Goal: Task Accomplishment & Management: Use online tool/utility

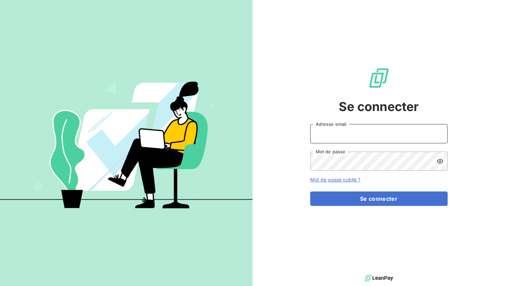
click at [350, 129] on input "Adresse email" at bounding box center [380, 133] width 138 height 19
type input "[PERSON_NAME][EMAIL_ADDRESS][PERSON_NAME][DOMAIN_NAME]"
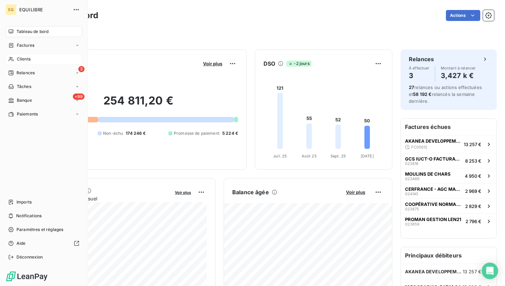
click at [16, 55] on div "Clients" at bounding box center [44, 59] width 77 height 11
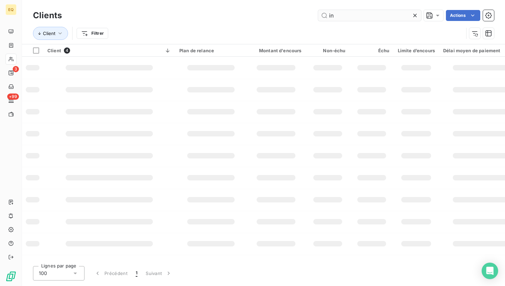
type input "i"
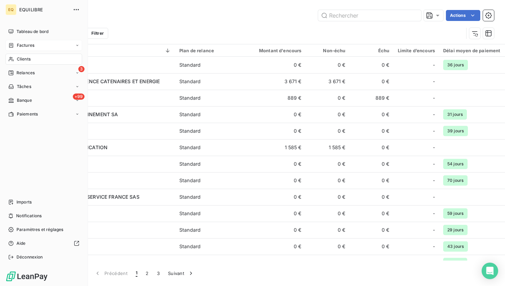
click at [11, 45] on icon at bounding box center [11, 46] width 6 height 6
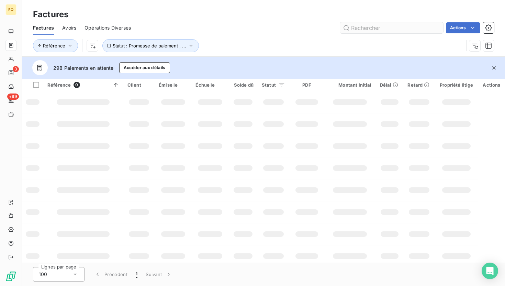
click at [406, 27] on input "text" at bounding box center [391, 27] width 103 height 11
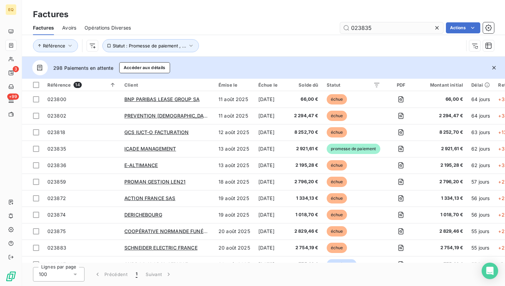
type input "023835"
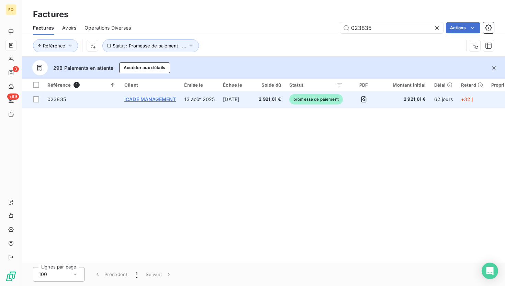
click at [155, 100] on span "ICADE MANAGEMENT" at bounding box center [150, 99] width 52 height 6
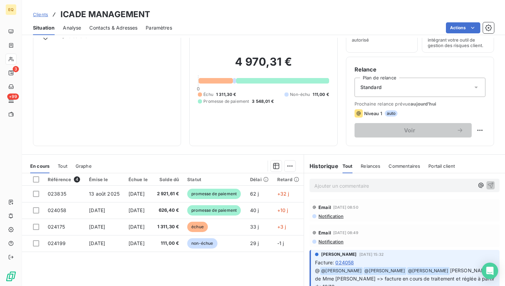
scroll to position [77, 0]
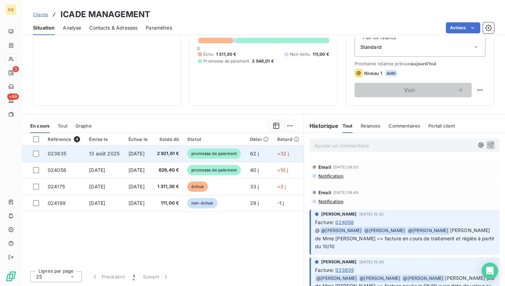
click at [99, 157] on td "13 août 2025" at bounding box center [105, 153] width 40 height 17
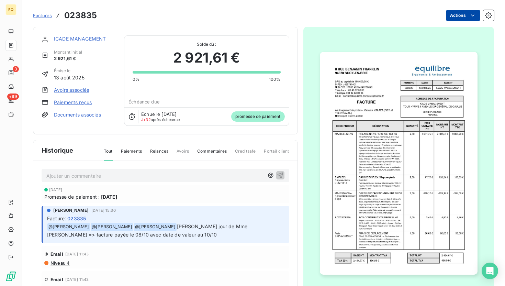
click at [467, 13] on html "EQ 3 +99 Factures 023835 Actions ICADE MANAGEMENT Montant initial 2 921,61 € Ém…" at bounding box center [252, 143] width 505 height 286
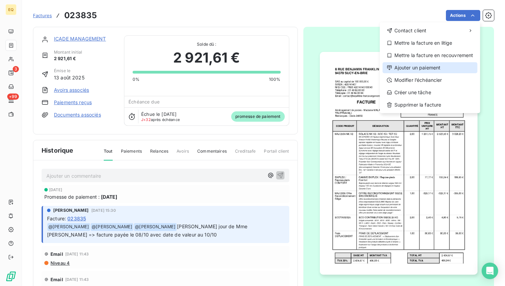
click at [412, 72] on div "Ajouter un paiement" at bounding box center [430, 67] width 95 height 11
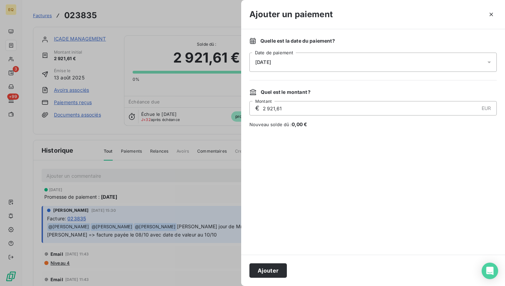
click at [288, 61] on div "[DATE]" at bounding box center [374, 62] width 248 height 19
click at [266, 269] on button "Ajouter" at bounding box center [268, 270] width 37 height 14
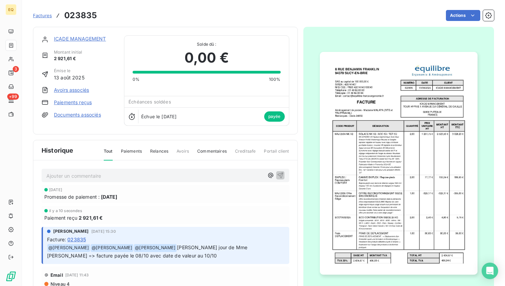
click at [78, 39] on link "ICADE MANAGEMENT" at bounding box center [80, 39] width 52 height 6
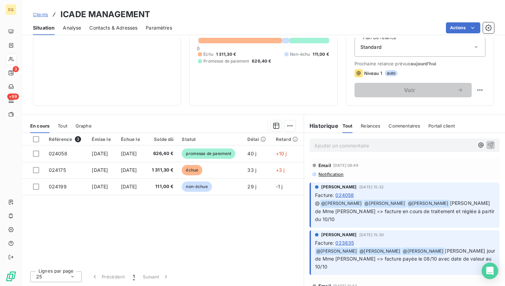
scroll to position [58, 0]
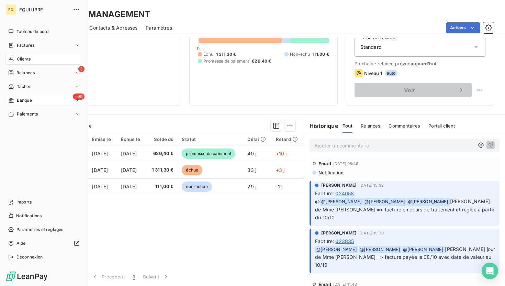
click at [20, 102] on span "Banque" at bounding box center [24, 100] width 15 height 6
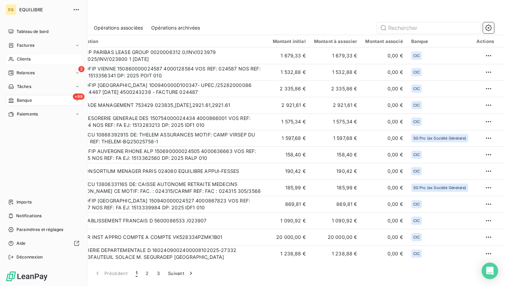
click at [18, 60] on span "Clients" at bounding box center [24, 59] width 14 height 6
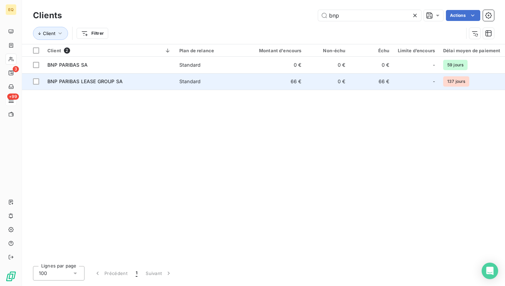
type input "bnp"
click at [135, 79] on div "BNP PARIBAS LEASE GROUP SA" at bounding box center [109, 81] width 124 height 7
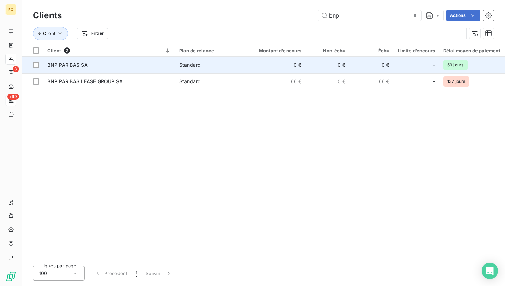
click at [188, 62] on div "Standard" at bounding box center [189, 65] width 21 height 7
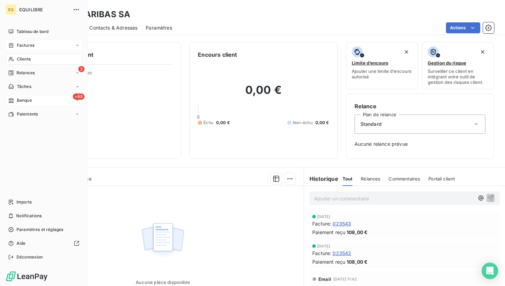
click at [11, 46] on icon at bounding box center [11, 46] width 6 height 6
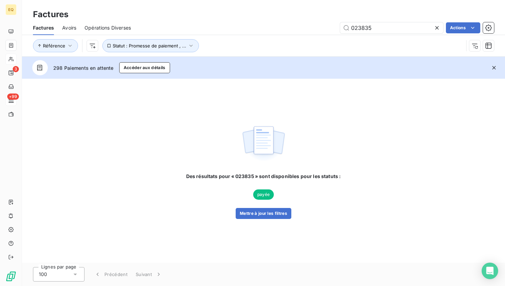
drag, startPoint x: 374, startPoint y: 30, endPoint x: 336, endPoint y: 30, distance: 38.5
click at [335, 30] on div "023835 Actions" at bounding box center [316, 27] width 355 height 11
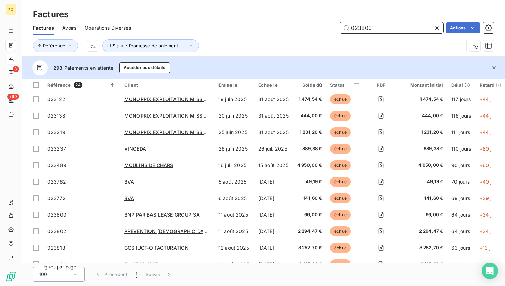
type input "023800"
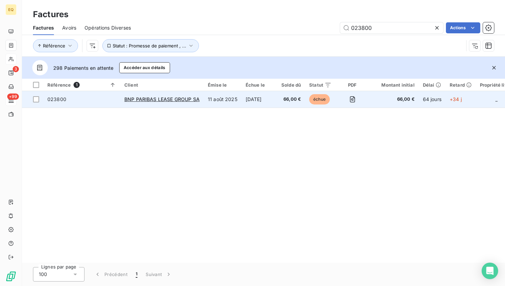
click at [302, 103] on td "66,00 €" at bounding box center [291, 99] width 28 height 17
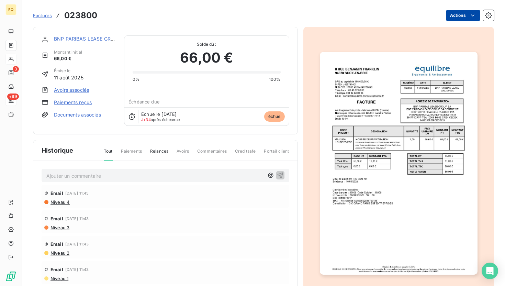
click at [459, 15] on html "EQ 3 +99 Factures 023800 Actions BNP PARIBAS LEASE GROUP SA Montant initial 66,…" at bounding box center [252, 143] width 505 height 286
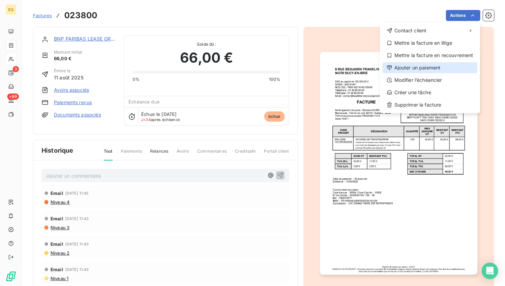
click at [411, 67] on div "Ajouter un paiement" at bounding box center [430, 67] width 95 height 11
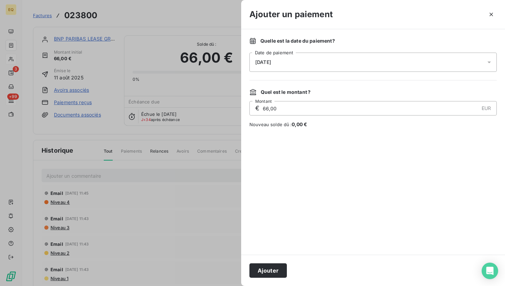
click at [404, 63] on div "[DATE]" at bounding box center [374, 62] width 248 height 19
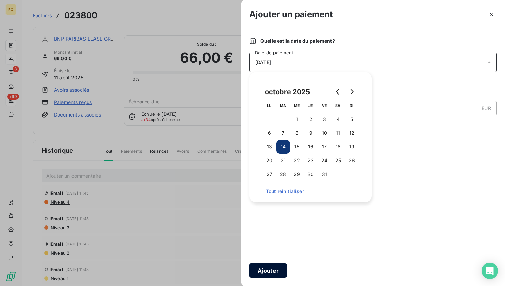
click at [272, 273] on button "Ajouter" at bounding box center [268, 270] width 37 height 14
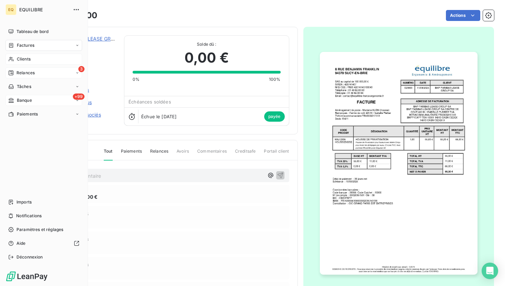
click at [30, 72] on span "Relances" at bounding box center [26, 73] width 18 height 6
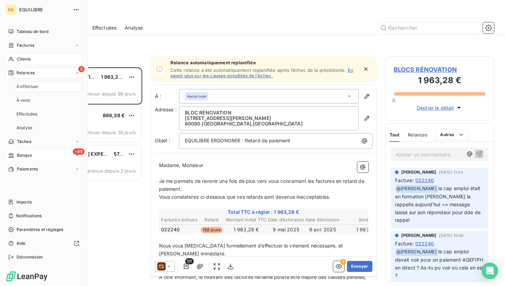
scroll to position [219, 109]
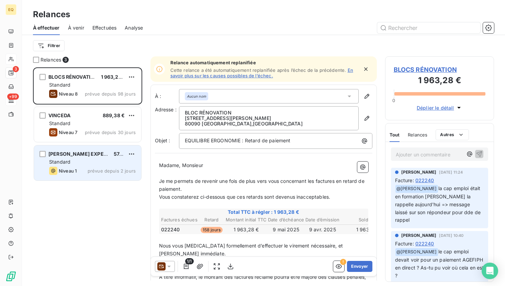
click at [115, 161] on div "Standard" at bounding box center [92, 162] width 87 height 7
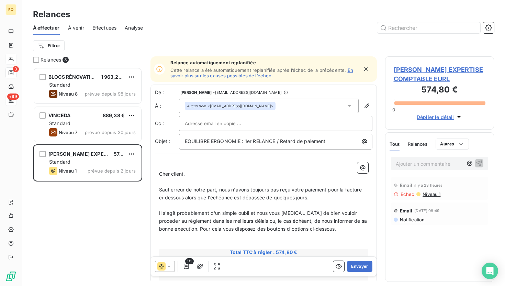
click at [409, 222] on span "Notification" at bounding box center [413, 220] width 26 height 6
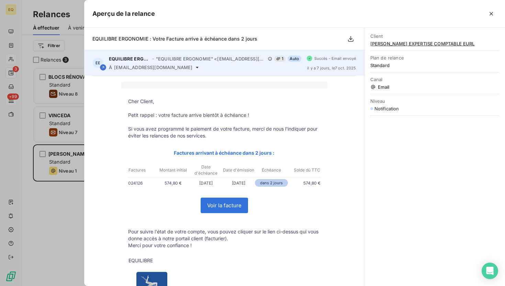
click at [195, 67] on icon at bounding box center [198, 68] width 6 height 6
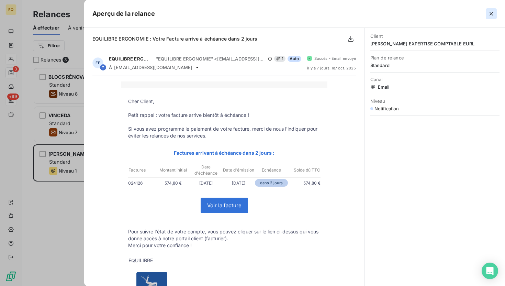
click at [490, 13] on icon "button" at bounding box center [491, 13] width 7 height 7
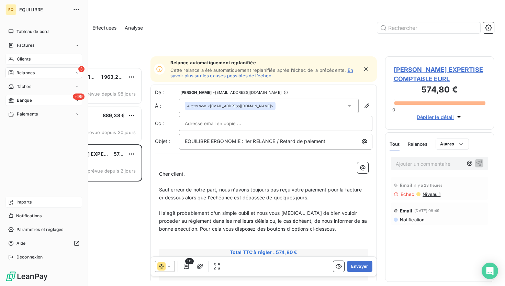
click at [23, 201] on span "Imports" at bounding box center [24, 202] width 15 height 6
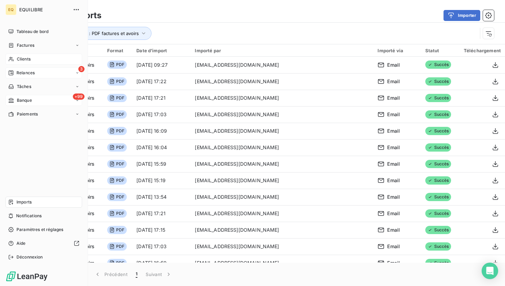
click at [61, 72] on div "3 Relances" at bounding box center [44, 72] width 77 height 11
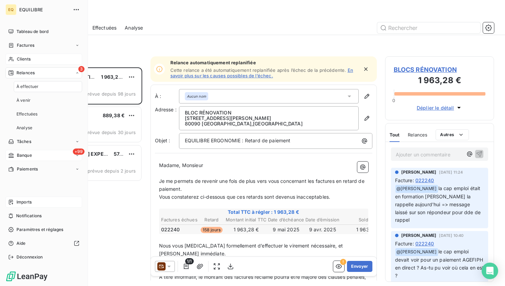
scroll to position [219, 109]
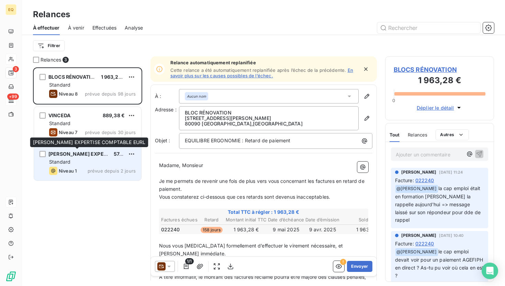
click at [83, 156] on span "[PERSON_NAME] EXPERTISE COMPTABLE EURL" at bounding box center [105, 154] width 115 height 6
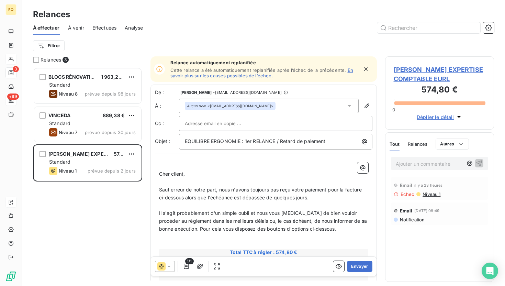
click at [410, 217] on span "Notification" at bounding box center [413, 220] width 26 height 6
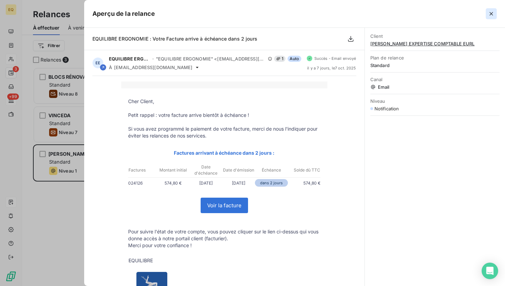
click at [492, 15] on icon "button" at bounding box center [491, 13] width 7 height 7
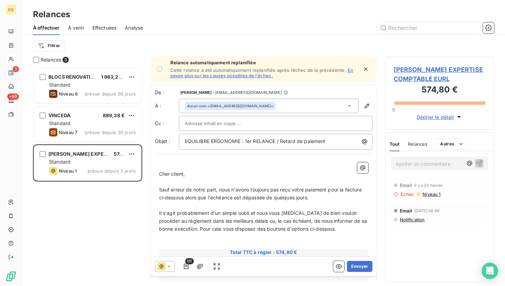
click at [429, 193] on span "Niveau 1" at bounding box center [431, 195] width 19 height 6
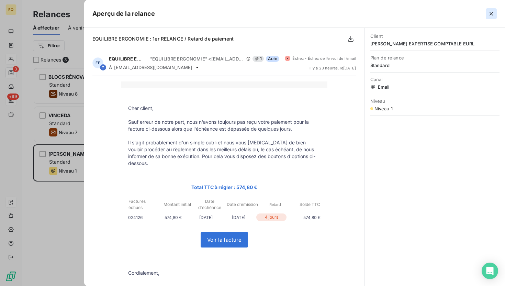
click at [493, 14] on icon "button" at bounding box center [491, 13] width 7 height 7
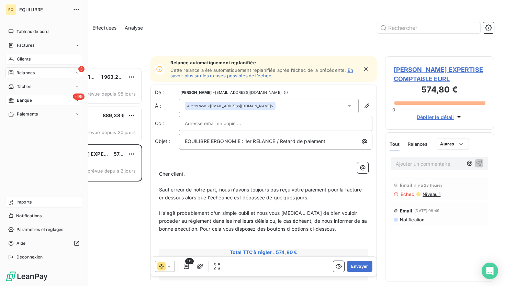
click at [15, 60] on div "Clients" at bounding box center [44, 59] width 77 height 11
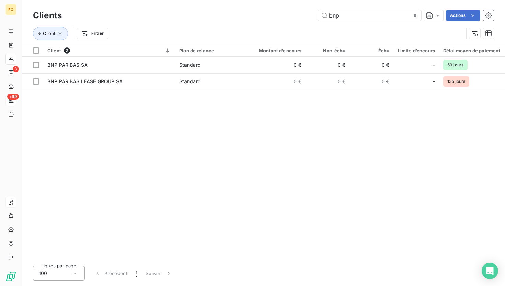
click at [164, 20] on div "bnp Actions" at bounding box center [282, 15] width 424 height 11
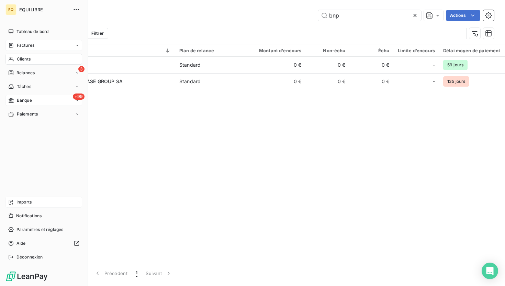
click at [12, 44] on icon at bounding box center [11, 46] width 6 height 6
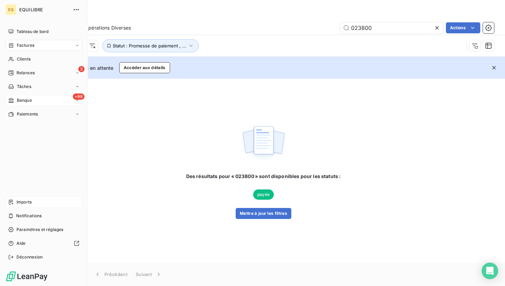
click at [14, 102] on div "Banque" at bounding box center [20, 100] width 24 height 6
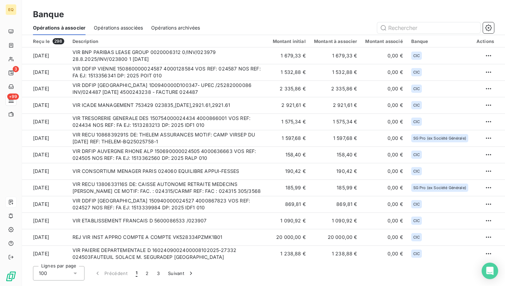
click at [134, 28] on span "Opérations associées" at bounding box center [118, 27] width 49 height 7
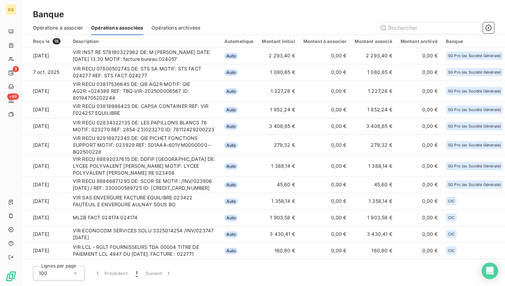
click at [182, 23] on div "Opérations archivées" at bounding box center [176, 28] width 49 height 14
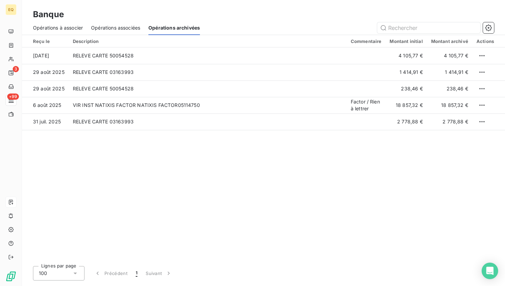
click at [121, 31] on span "Opérations associées" at bounding box center [115, 27] width 49 height 7
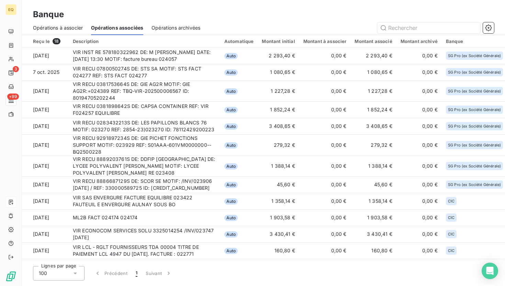
click at [160, 26] on span "Opérations archivées" at bounding box center [176, 27] width 49 height 7
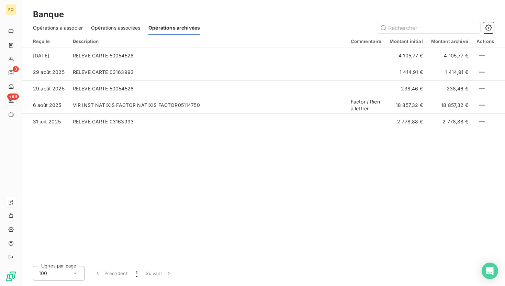
click at [121, 23] on div "Opérations associées" at bounding box center [115, 28] width 49 height 14
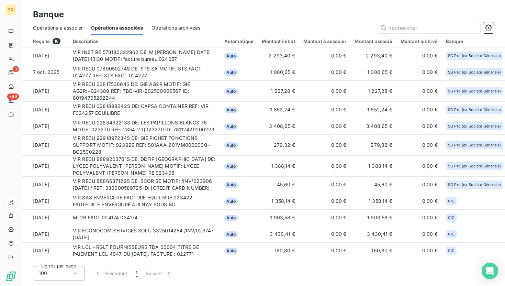
click at [63, 24] on span "Opérations à associer" at bounding box center [58, 27] width 50 height 7
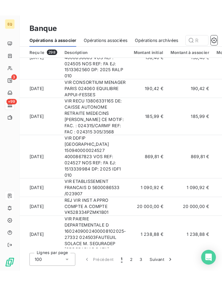
scroll to position [399, 0]
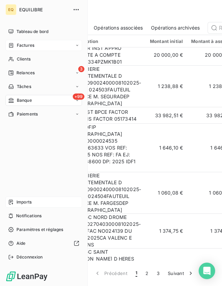
click at [8, 45] on icon at bounding box center [11, 46] width 6 height 6
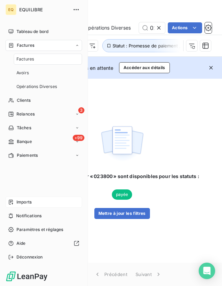
scroll to position [0, 17]
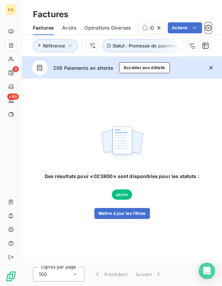
click at [162, 28] on icon at bounding box center [159, 27] width 7 height 7
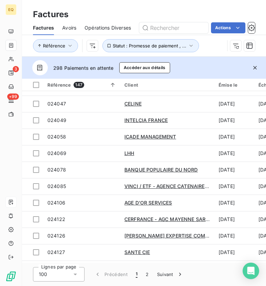
scroll to position [442, 0]
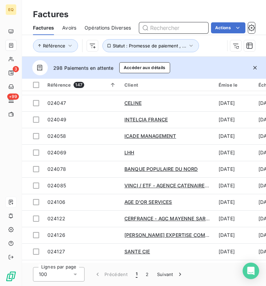
click at [156, 27] on input "text" at bounding box center [173, 27] width 69 height 11
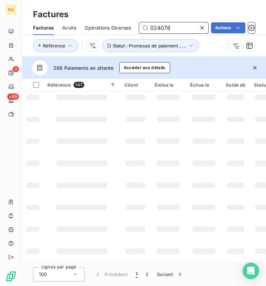
scroll to position [0, 0]
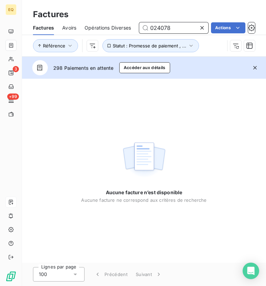
click at [173, 29] on input "024078" at bounding box center [173, 27] width 69 height 11
type input "024078"
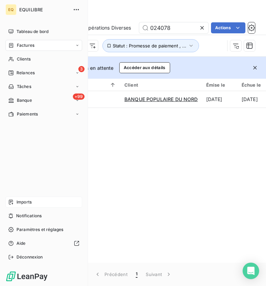
click at [15, 46] on div "Factures" at bounding box center [21, 45] width 26 height 6
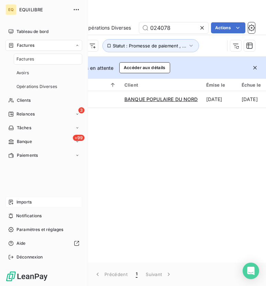
click at [33, 49] on div "Factures" at bounding box center [44, 45] width 77 height 11
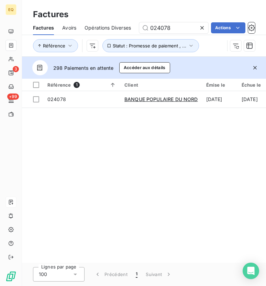
click at [200, 29] on icon at bounding box center [201, 27] width 3 height 3
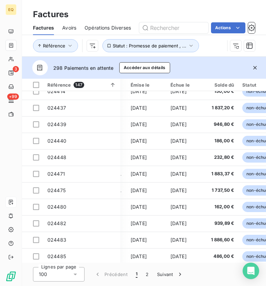
scroll to position [1482, 88]
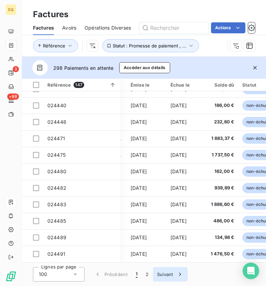
click at [159, 274] on button "Suivant" at bounding box center [170, 274] width 35 height 14
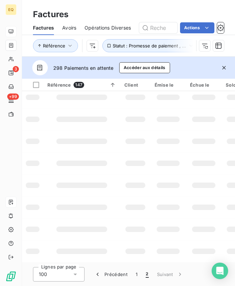
scroll to position [607, 0]
